Goal: Check status: Check status

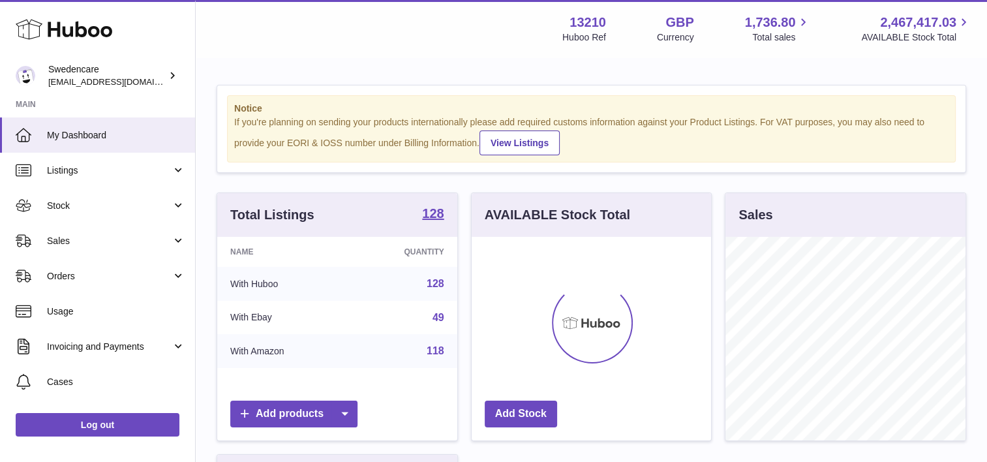
scroll to position [204, 240]
click at [75, 229] on link "Sales" at bounding box center [97, 240] width 195 height 35
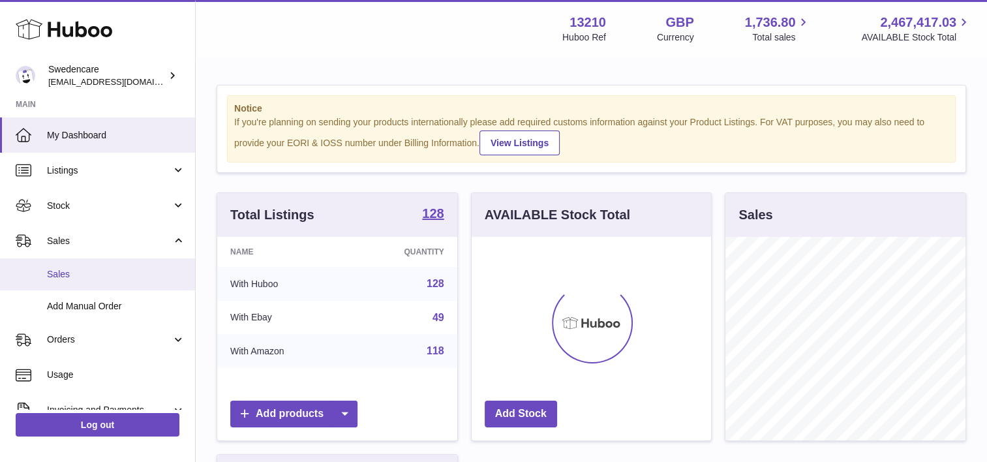
click at [110, 265] on link "Sales" at bounding box center [97, 274] width 195 height 32
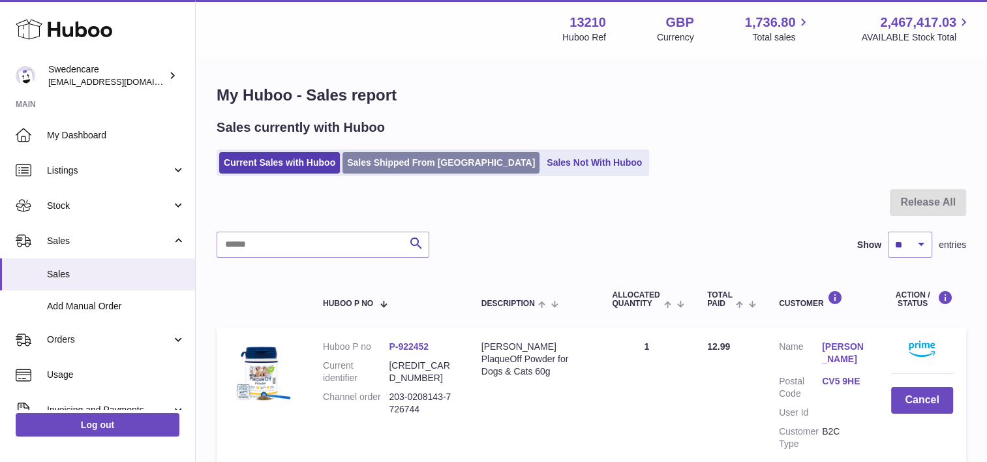
click at [423, 164] on link "Sales Shipped From [GEOGRAPHIC_DATA]" at bounding box center [440, 163] width 197 height 22
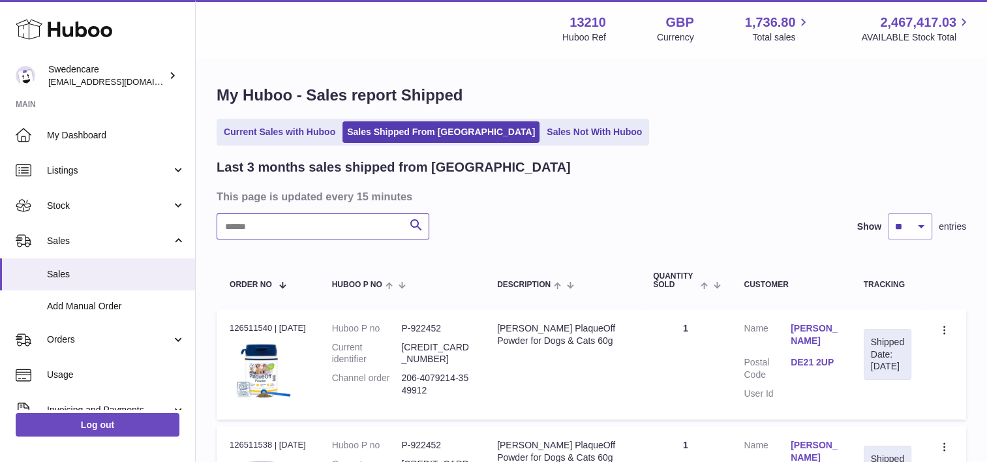
click at [337, 230] on input "text" at bounding box center [323, 226] width 213 height 26
paste input "**********"
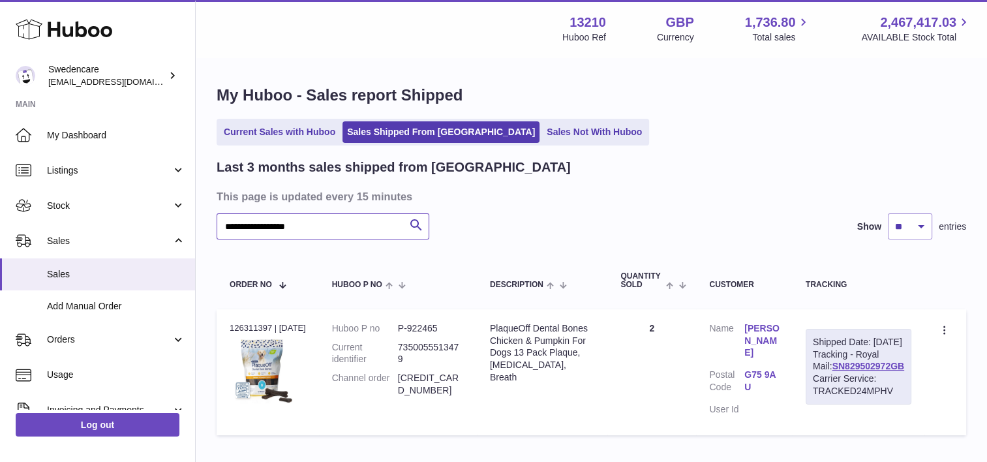
type input "**********"
drag, startPoint x: 901, startPoint y: 389, endPoint x: 824, endPoint y: 386, distance: 77.7
click at [824, 386] on div "Shipped Date: [DATE] Tracking - Royal Mail: SN829502972GB Carrier Service: TRAC…" at bounding box center [859, 367] width 106 height 76
copy link "SN829502972GB"
drag, startPoint x: 749, startPoint y: 360, endPoint x: 781, endPoint y: 376, distance: 36.5
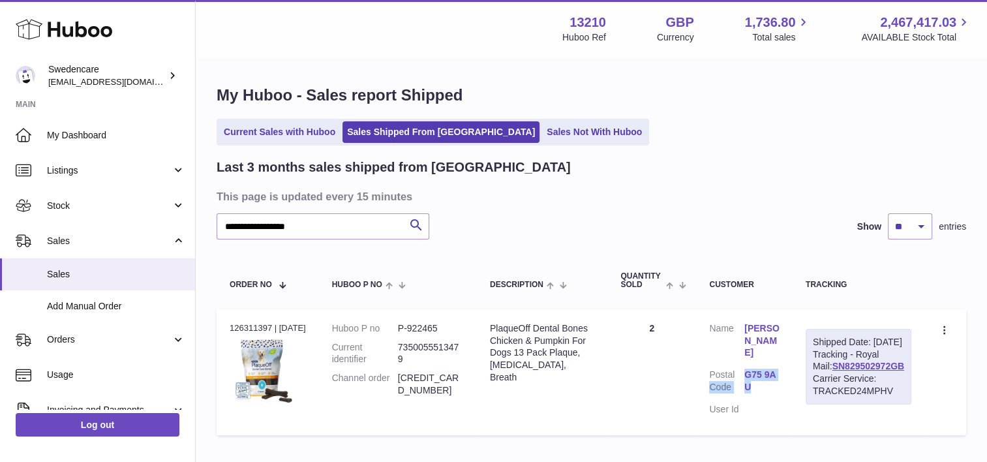
click at [779, 376] on dl "Customer Name [PERSON_NAME] Postal Code G75 9AU User Id" at bounding box center [744, 372] width 70 height 100
drag, startPoint x: 781, startPoint y: 376, endPoint x: 778, endPoint y: 396, distance: 19.8
click at [778, 403] on dd at bounding box center [761, 409] width 35 height 12
